Goal: Task Accomplishment & Management: Complete application form

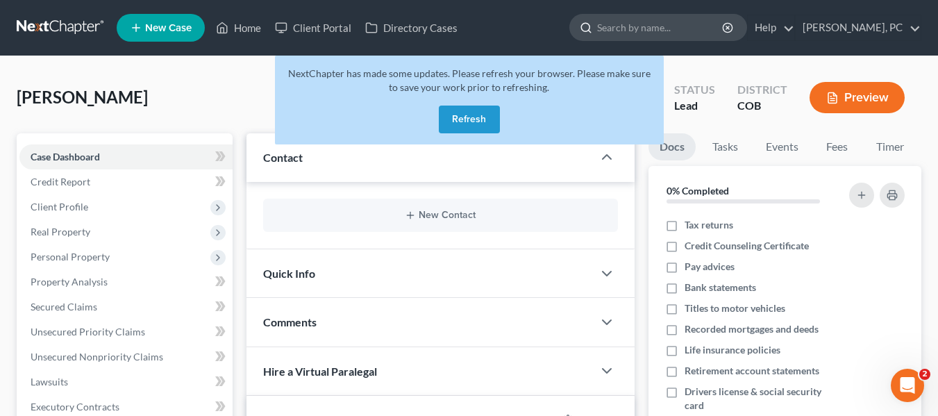
click at [683, 31] on input "search" at bounding box center [660, 28] width 127 height 26
type input "[PERSON_NAME]"
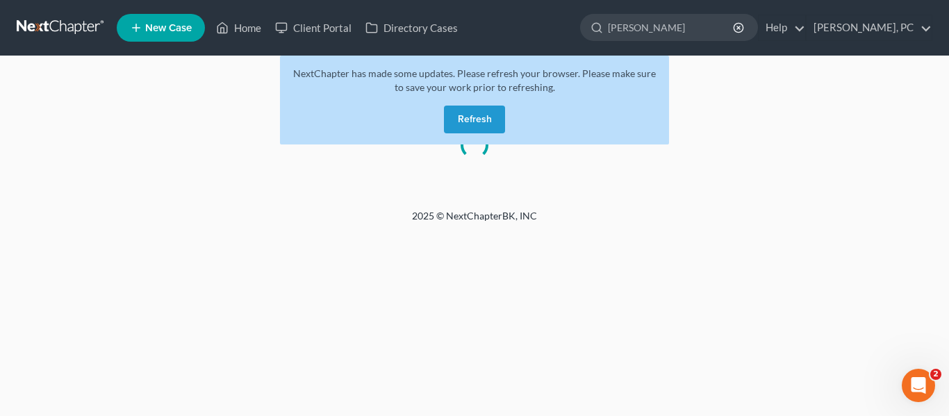
click at [465, 122] on button "Refresh" at bounding box center [474, 120] width 61 height 28
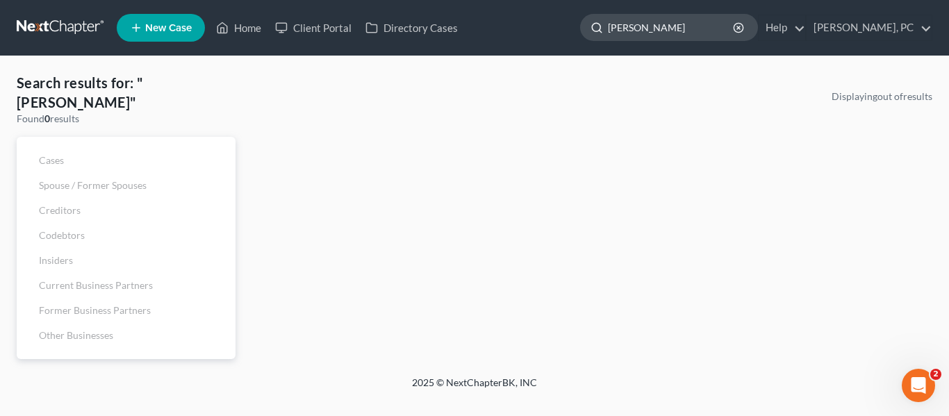
click at [658, 28] on input "[PERSON_NAME]" at bounding box center [671, 28] width 127 height 26
click at [233, 26] on link "Home" at bounding box center [238, 27] width 59 height 25
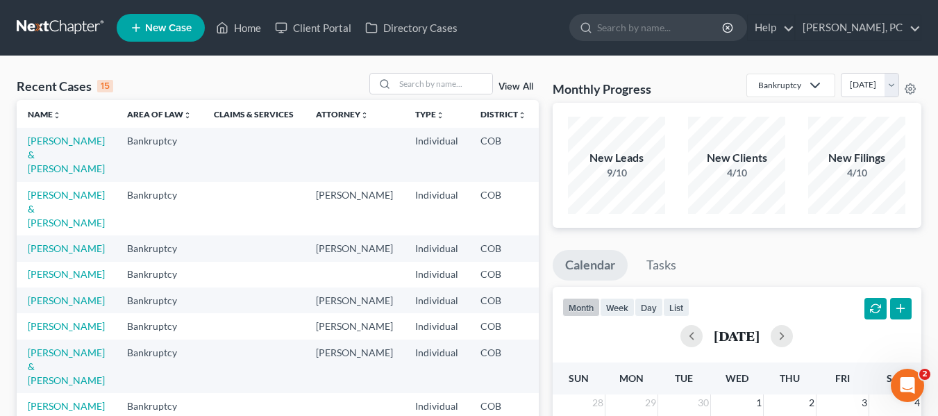
click at [158, 31] on span "New Case" at bounding box center [168, 28] width 47 height 10
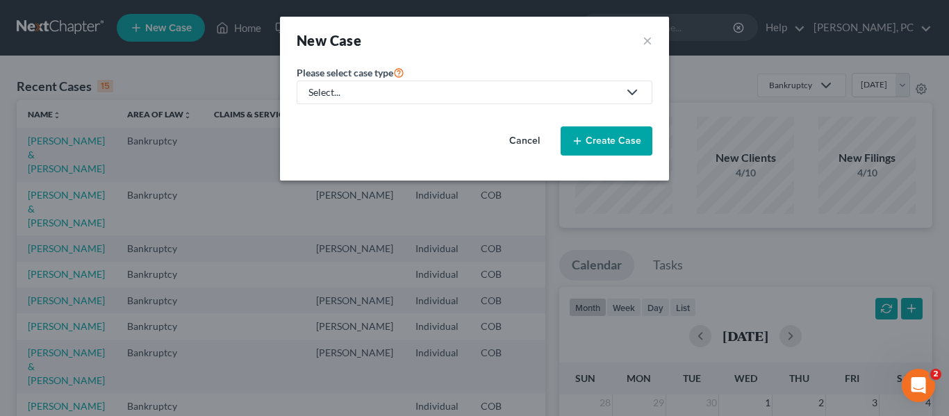
click at [465, 101] on link "Select..." at bounding box center [475, 93] width 356 height 24
click at [333, 120] on div "Bankruptcy" at bounding box center [335, 120] width 50 height 14
select select "11"
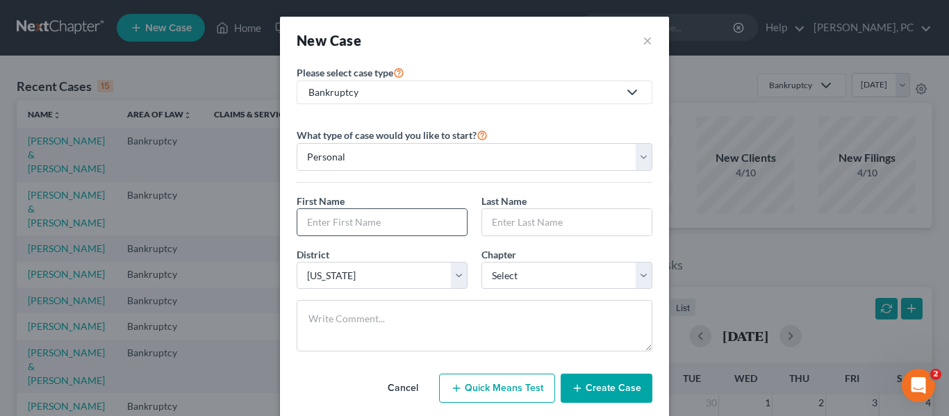
click at [369, 228] on input "text" at bounding box center [381, 222] width 169 height 26
type input "[PERSON_NAME]"
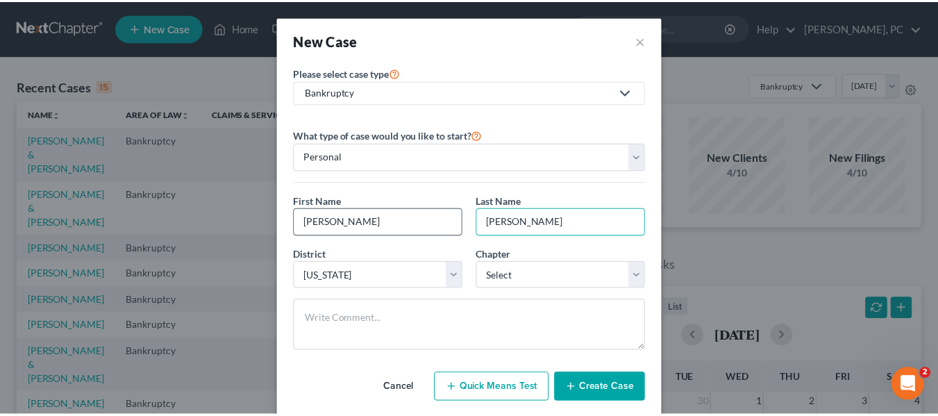
scroll to position [28, 0]
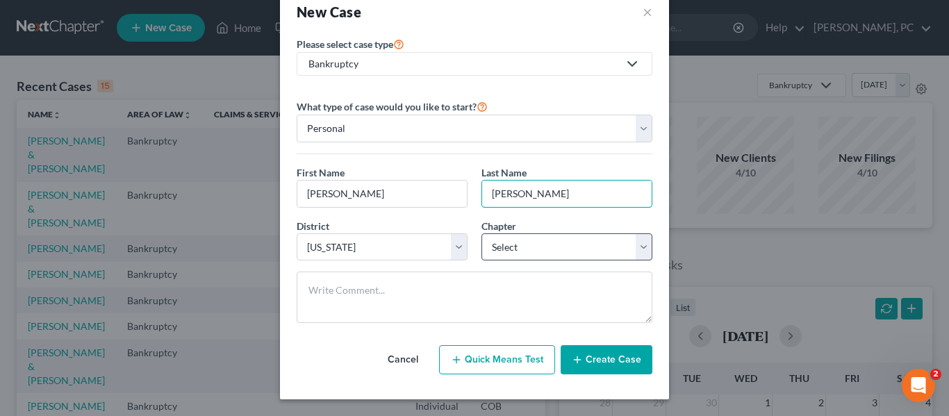
type input "[PERSON_NAME]"
click at [554, 240] on select "Select 7 11 12 13" at bounding box center [566, 247] width 171 height 28
select select "0"
click at [481, 233] on select "Select 7 11 12 13" at bounding box center [566, 247] width 171 height 28
click at [586, 357] on button "Create Case" at bounding box center [607, 359] width 92 height 29
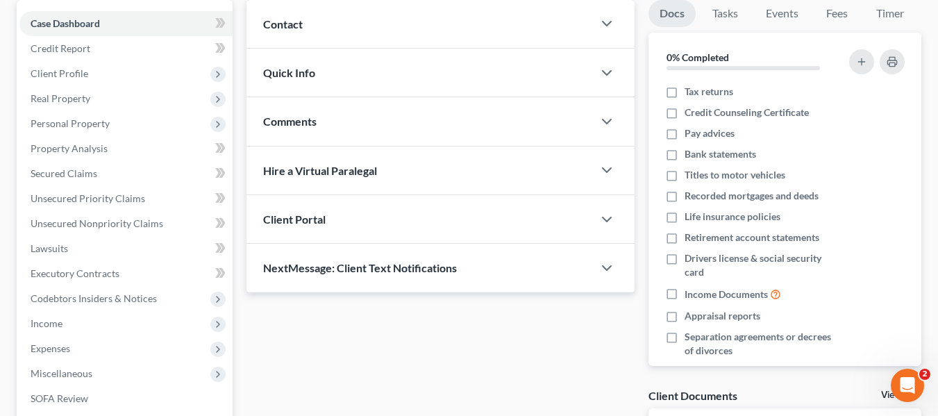
scroll to position [136, 0]
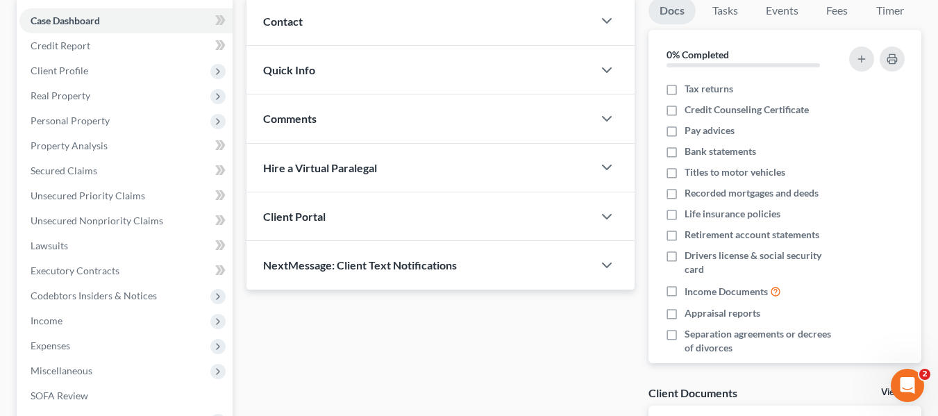
click at [515, 208] on div "Client Portal" at bounding box center [420, 216] width 347 height 48
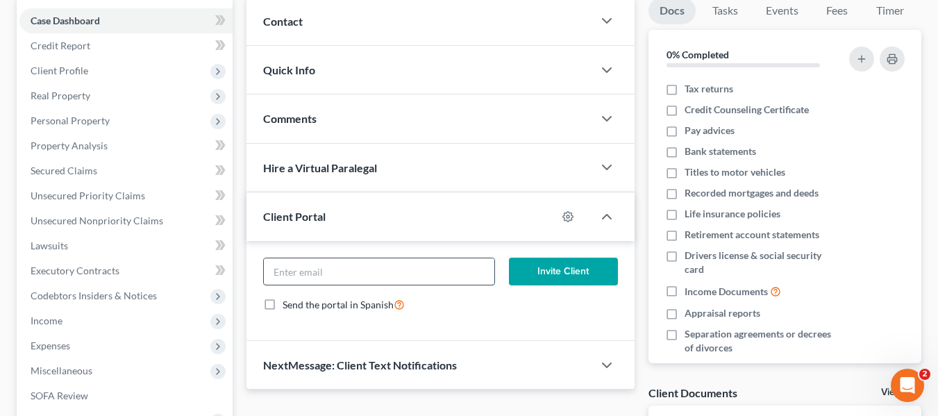
click at [360, 269] on input "email" at bounding box center [379, 271] width 231 height 26
paste input "[PERSON_NAME][EMAIL_ADDRESS][DOMAIN_NAME]"
type input "[PERSON_NAME][EMAIL_ADDRESS][DOMAIN_NAME]"
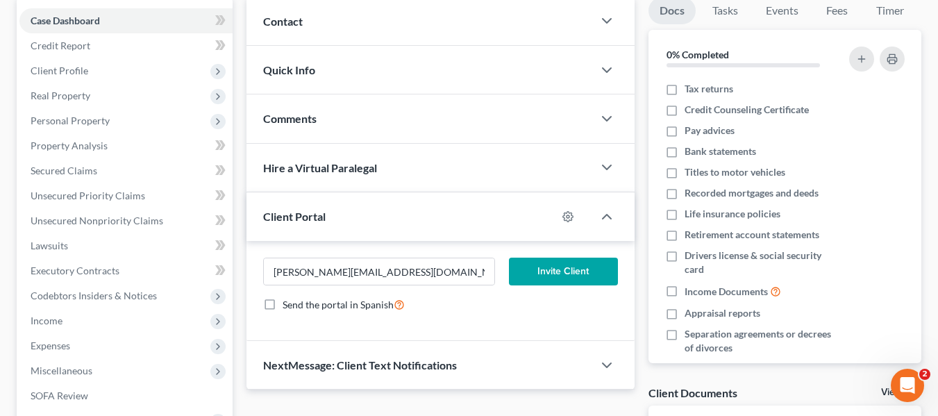
click at [592, 275] on button "Invite Client" at bounding box center [563, 272] width 109 height 28
